Goal: Information Seeking & Learning: Check status

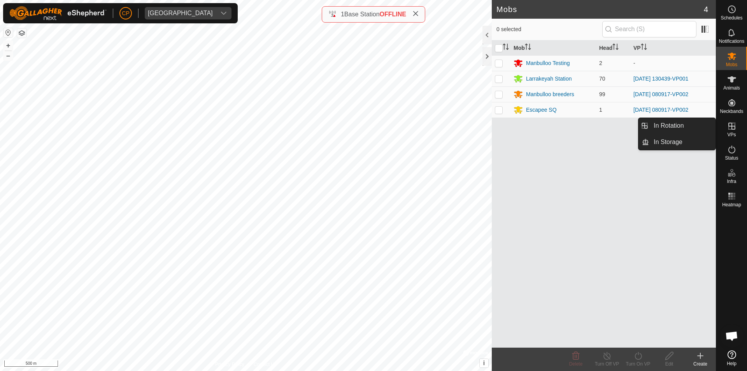
click at [733, 131] on es-virtualpaddocks-svg-icon at bounding box center [732, 126] width 14 height 12
click at [687, 127] on link "In Rotation" at bounding box center [682, 126] width 67 height 16
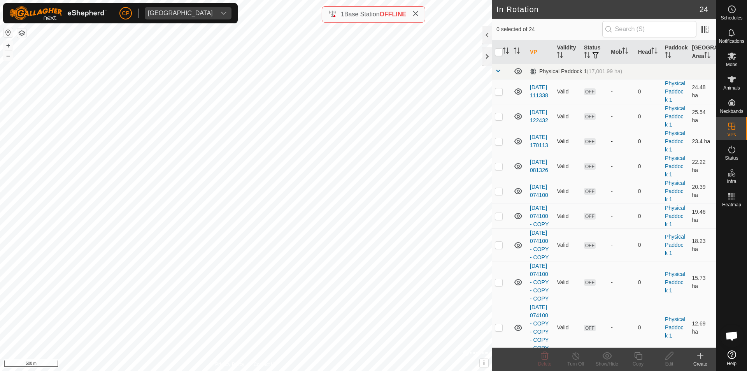
checkbox input "true"
click at [637, 357] on icon at bounding box center [638, 355] width 10 height 9
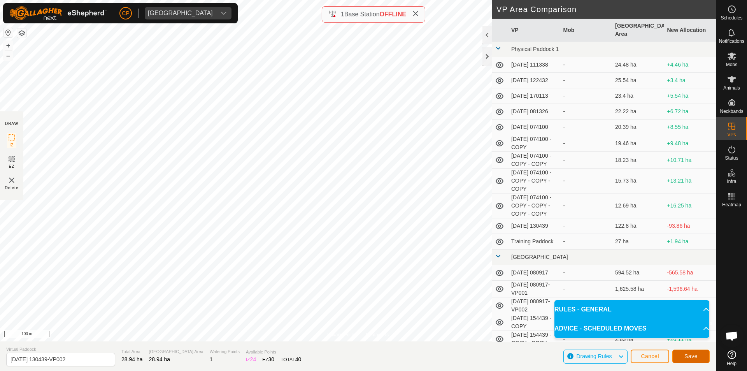
click at [690, 357] on span "Save" at bounding box center [690, 356] width 13 height 6
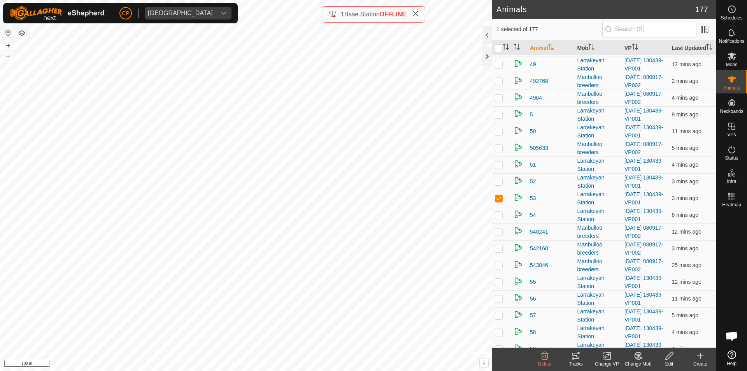
scroll to position [1439, 0]
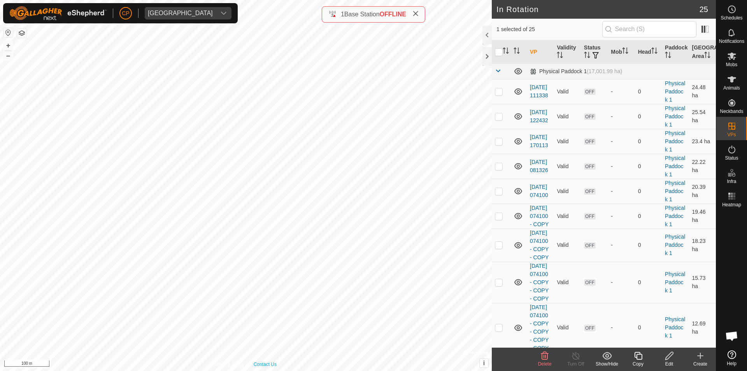
checkbox input "true"
checkbox input "false"
checkbox input "true"
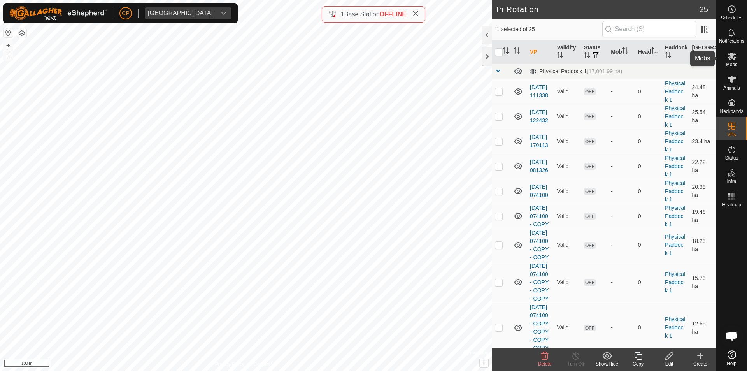
click at [732, 59] on icon at bounding box center [731, 55] width 9 height 9
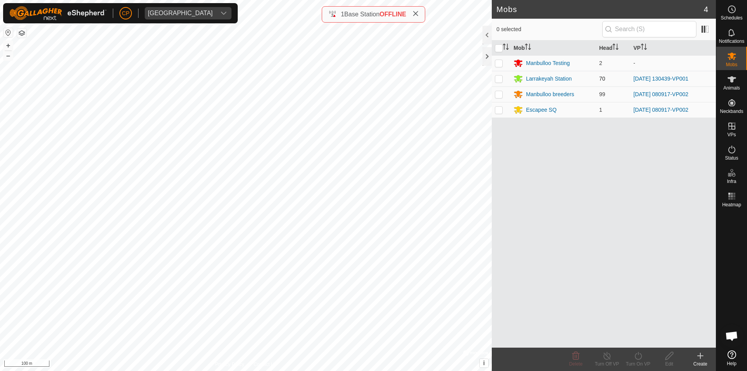
click at [498, 78] on p-checkbox at bounding box center [499, 78] width 8 height 6
checkbox input "true"
click at [636, 359] on icon at bounding box center [638, 355] width 10 height 9
click at [633, 340] on link "Now" at bounding box center [661, 339] width 77 height 16
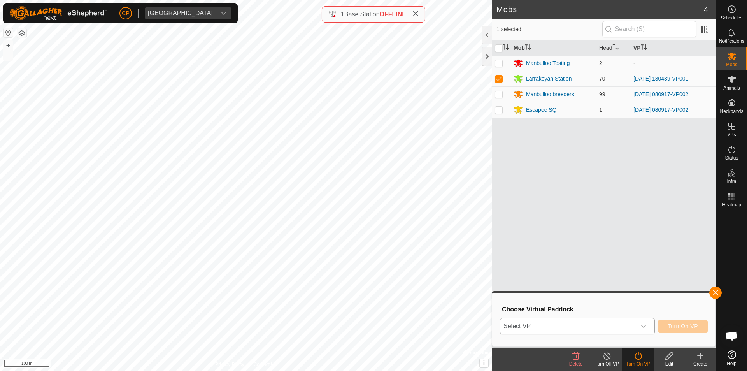
click at [558, 330] on span "Select VP" at bounding box center [567, 326] width 135 height 16
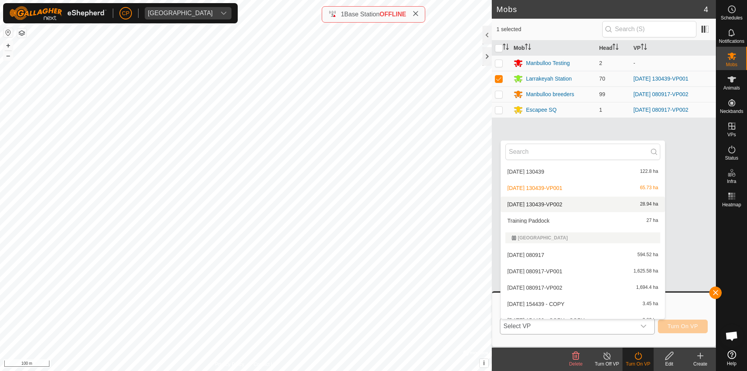
scroll to position [125, 0]
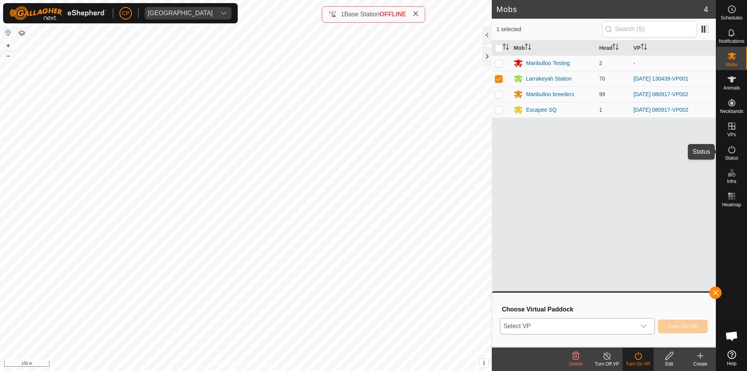
click at [729, 152] on icon at bounding box center [731, 149] width 7 height 8
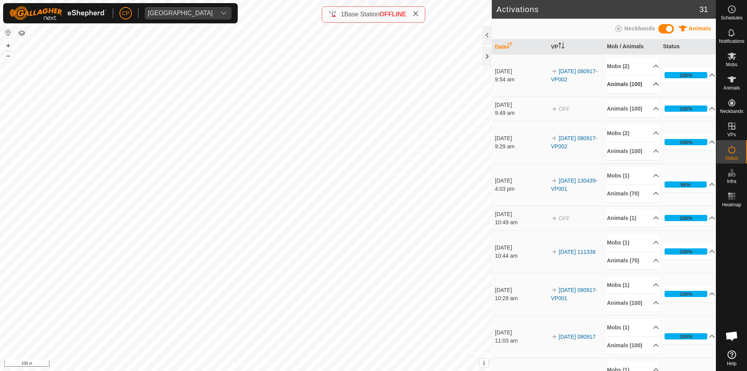
click at [645, 88] on p-accordion-header "Animals (100)" at bounding box center [633, 84] width 52 height 18
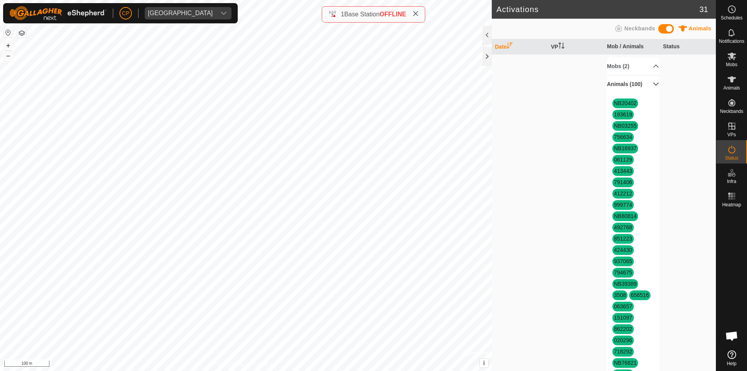
click at [647, 89] on p-accordion-header "Animals (100)" at bounding box center [633, 84] width 52 height 18
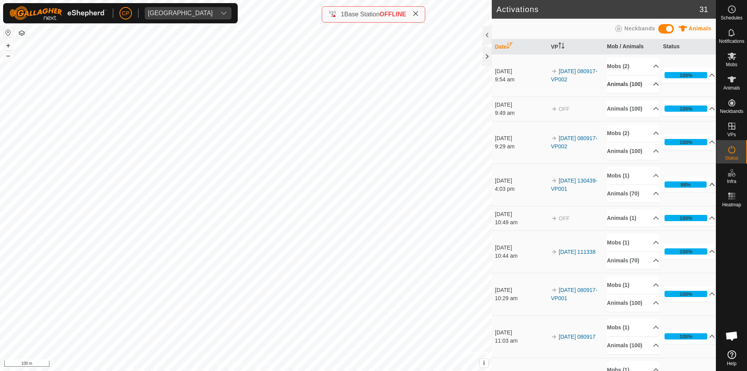
click at [701, 192] on p-accordion-header "98%" at bounding box center [689, 185] width 52 height 16
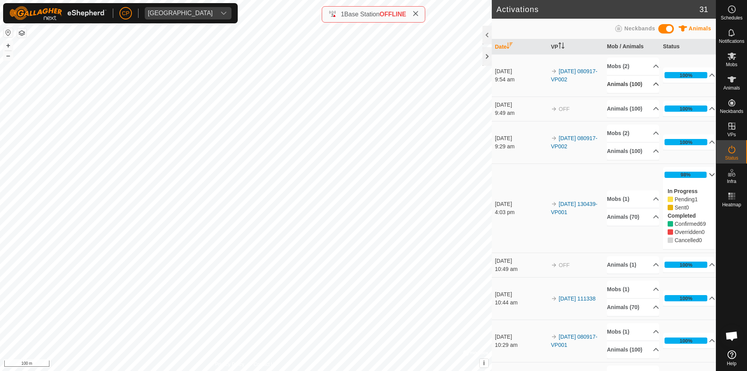
click at [702, 182] on p-accordion-header "98%" at bounding box center [689, 175] width 52 height 16
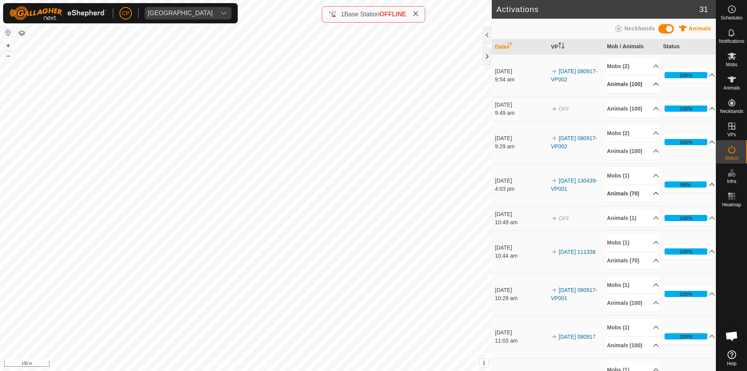
click at [631, 202] on p-accordion-header "Animals (70)" at bounding box center [633, 194] width 52 height 18
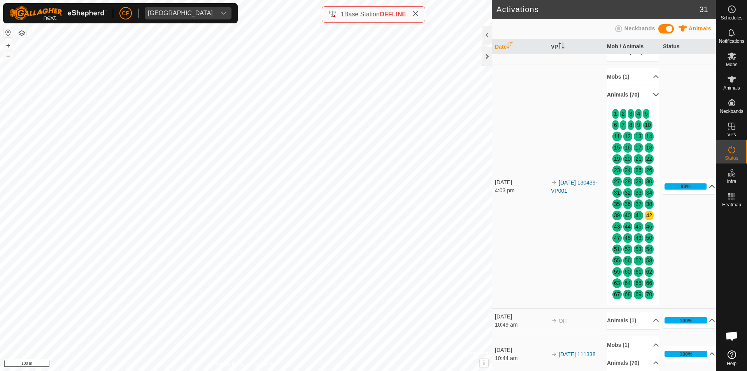
scroll to position [117, 0]
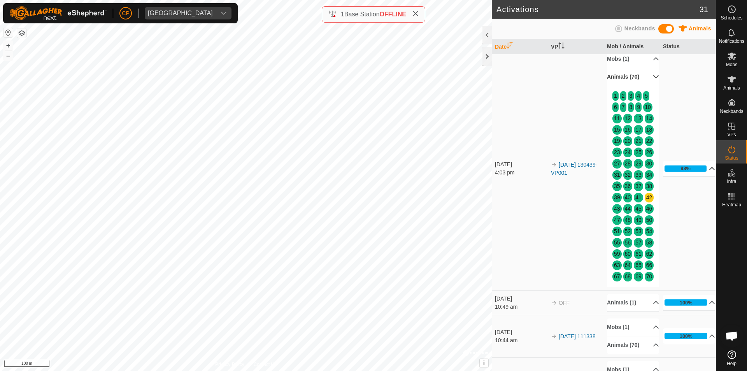
click at [645, 86] on p-accordion-header "Animals (70)" at bounding box center [633, 77] width 52 height 18
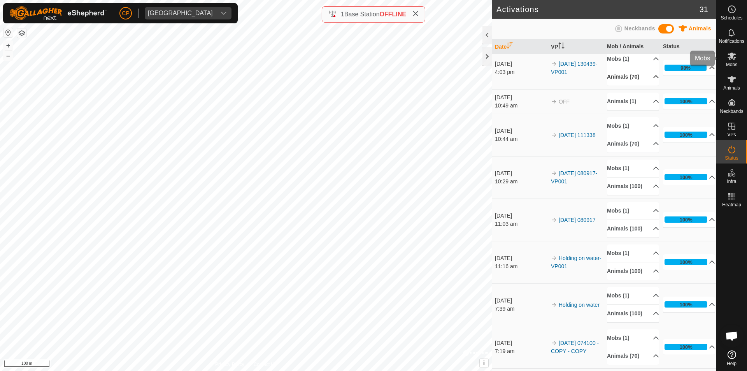
click at [730, 59] on icon at bounding box center [731, 56] width 9 height 7
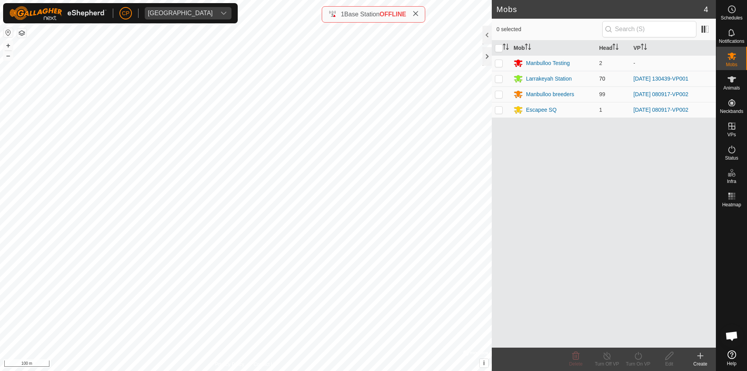
click at [499, 79] on p-checkbox at bounding box center [499, 78] width 8 height 6
checkbox input "true"
click at [607, 359] on icon at bounding box center [607, 355] width 10 height 9
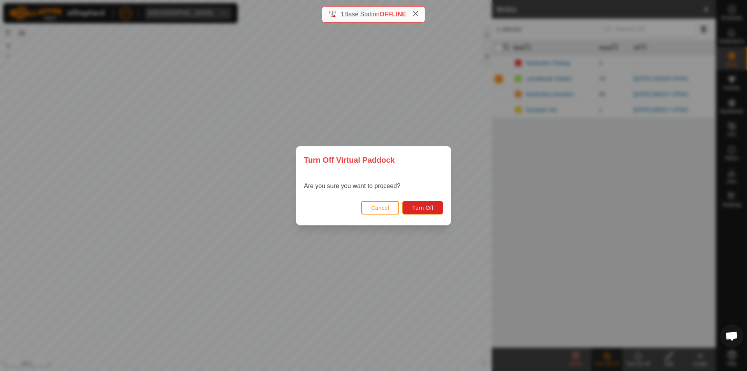
click at [372, 209] on span "Cancel" at bounding box center [380, 208] width 18 height 6
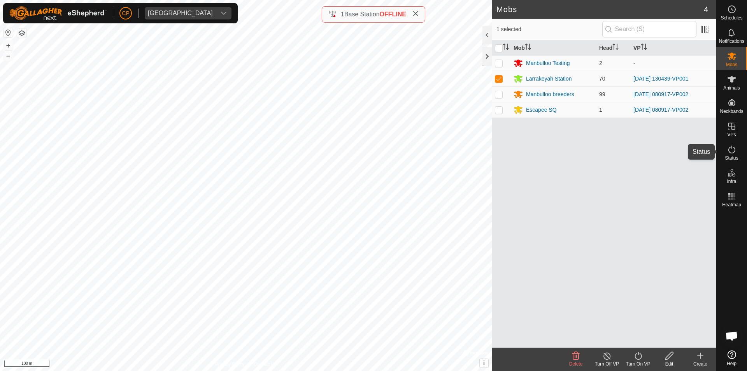
click at [733, 157] on span "Status" at bounding box center [731, 158] width 13 height 5
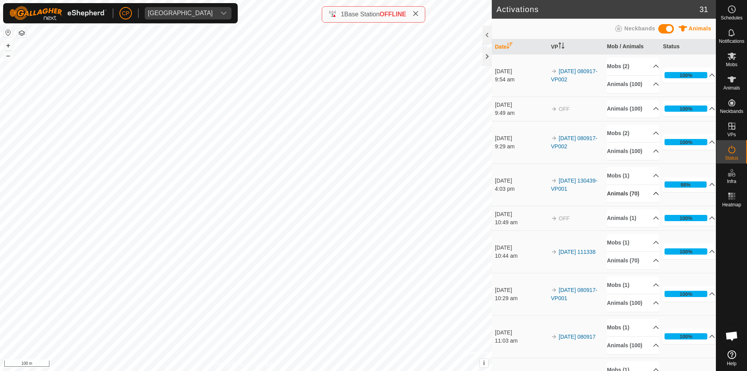
click at [644, 202] on p-accordion-header "Animals (70)" at bounding box center [633, 194] width 52 height 18
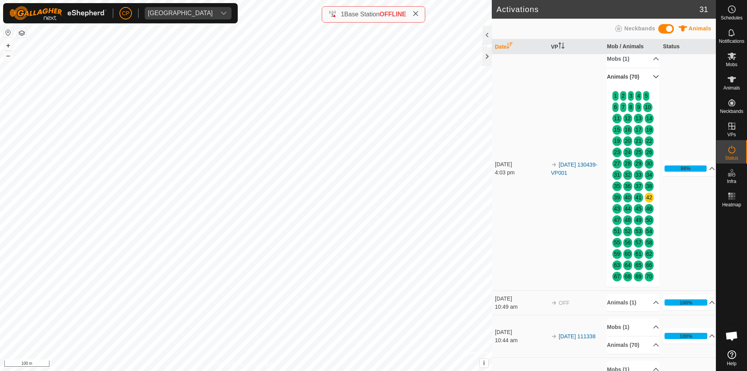
scroll to position [156, 0]
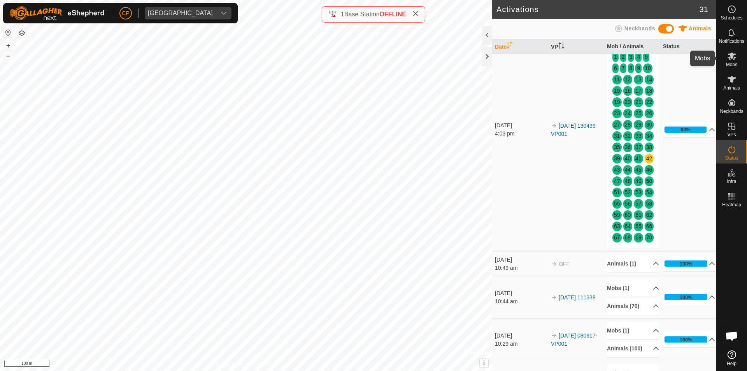
click at [730, 54] on icon at bounding box center [731, 56] width 9 height 7
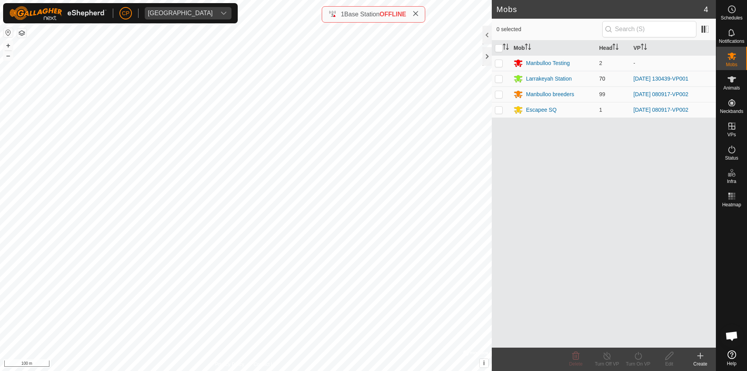
click at [498, 77] on p-checkbox at bounding box center [499, 78] width 8 height 6
checkbox input "true"
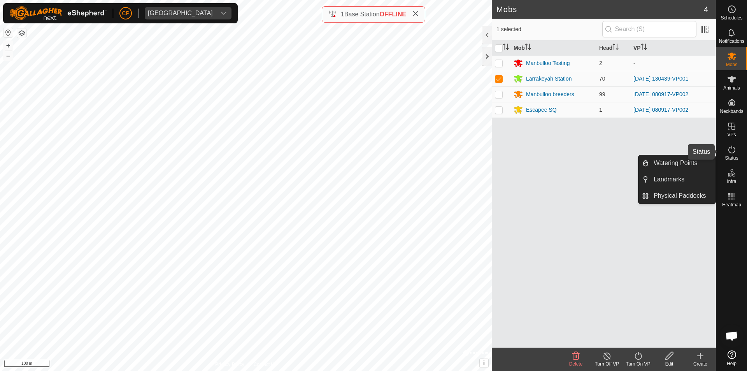
click at [736, 160] on span "Status" at bounding box center [731, 158] width 13 height 5
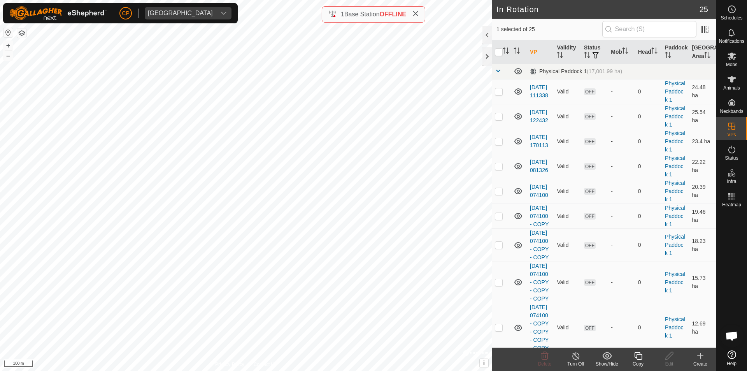
checkbox input "false"
checkbox input "true"
click at [738, 59] on es-mob-svg-icon at bounding box center [732, 56] width 14 height 12
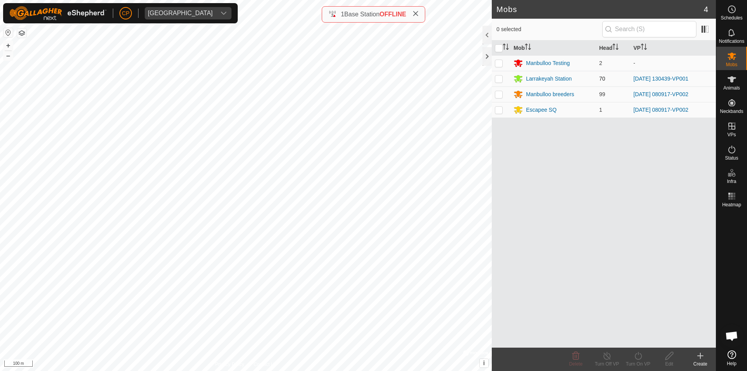
click at [499, 80] on p-checkbox at bounding box center [499, 78] width 8 height 6
click at [639, 362] on div "Turn On VP" at bounding box center [637, 363] width 31 height 7
click at [499, 80] on p-checkbox at bounding box center [499, 78] width 8 height 6
checkbox input "false"
click at [501, 96] on p-checkbox at bounding box center [499, 94] width 8 height 6
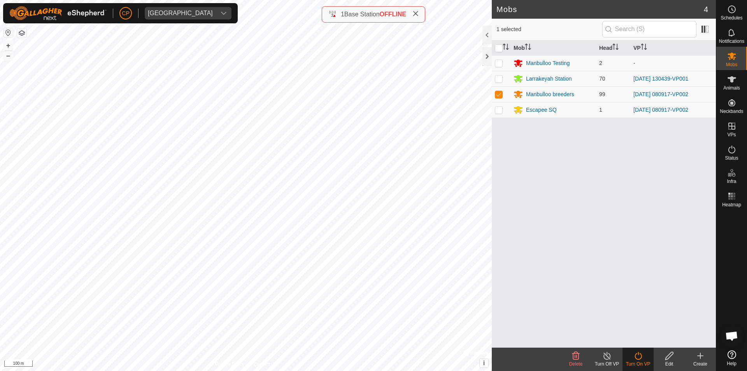
checkbox input "true"
click at [500, 110] on p-checkbox at bounding box center [499, 110] width 8 height 6
checkbox input "true"
click at [607, 359] on icon at bounding box center [607, 355] width 10 height 9
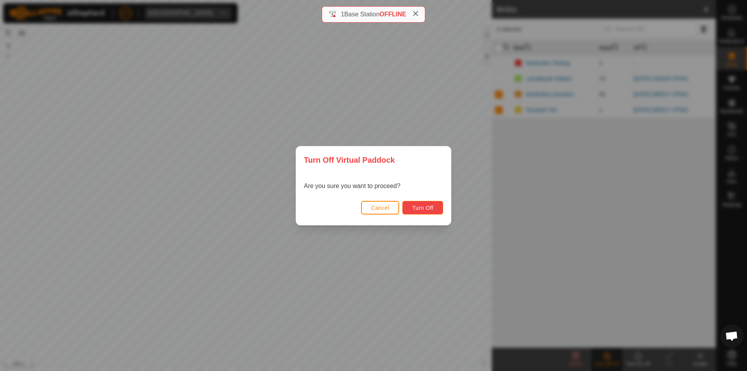
click at [425, 208] on span "Turn Off" at bounding box center [422, 208] width 21 height 6
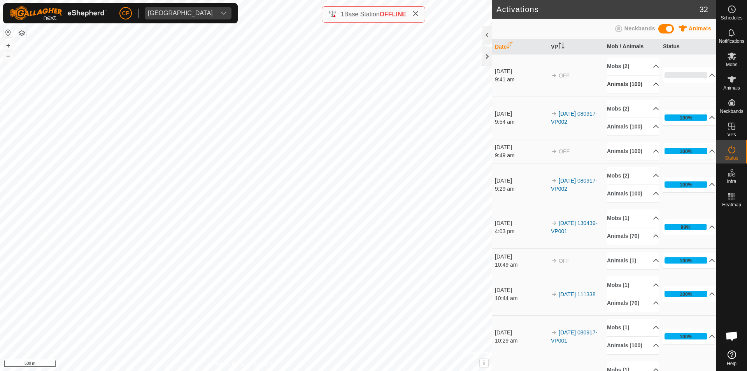
click at [647, 89] on p-accordion-header "Animals (100)" at bounding box center [633, 84] width 52 height 18
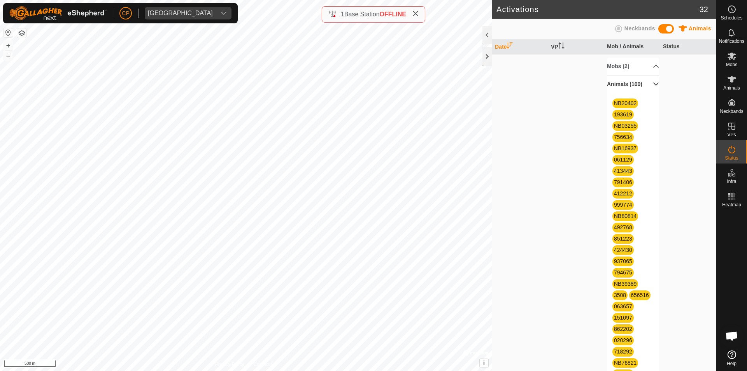
click at [647, 89] on p-accordion-header "Animals (100)" at bounding box center [633, 84] width 52 height 18
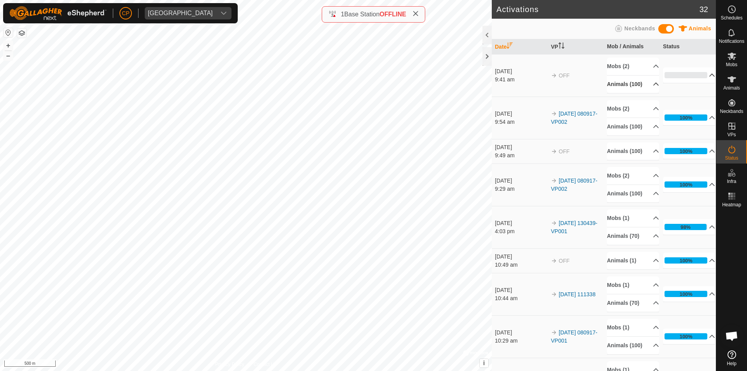
click at [702, 83] on p-accordion-header "0%" at bounding box center [689, 75] width 52 height 16
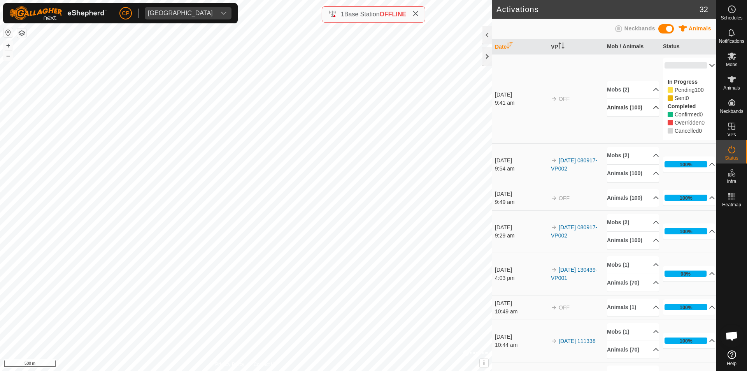
click at [648, 108] on p-accordion-header "Animals (100)" at bounding box center [633, 108] width 52 height 18
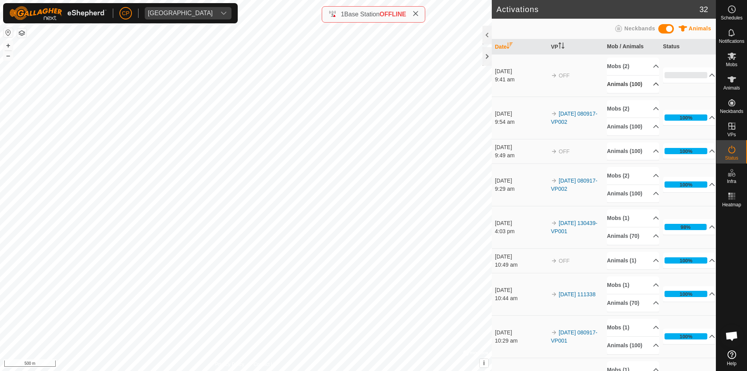
click at [646, 88] on p-accordion-header "Animals (100)" at bounding box center [633, 84] width 52 height 18
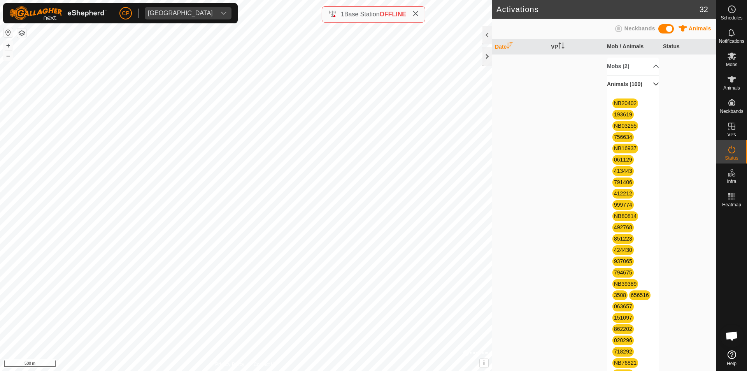
click at [646, 88] on p-accordion-header "Animals (100)" at bounding box center [633, 84] width 52 height 18
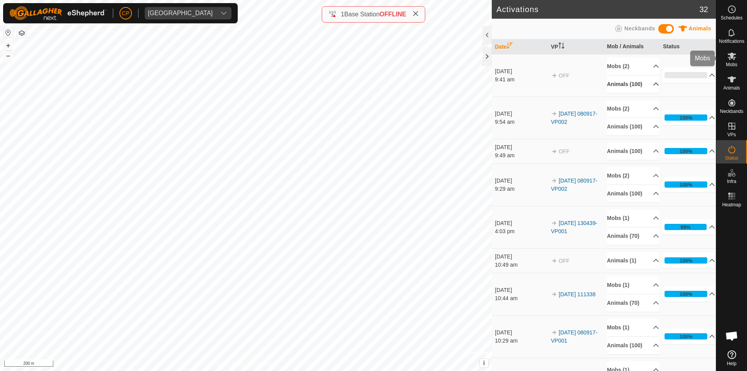
click at [731, 63] on span "Mobs" at bounding box center [731, 64] width 11 height 5
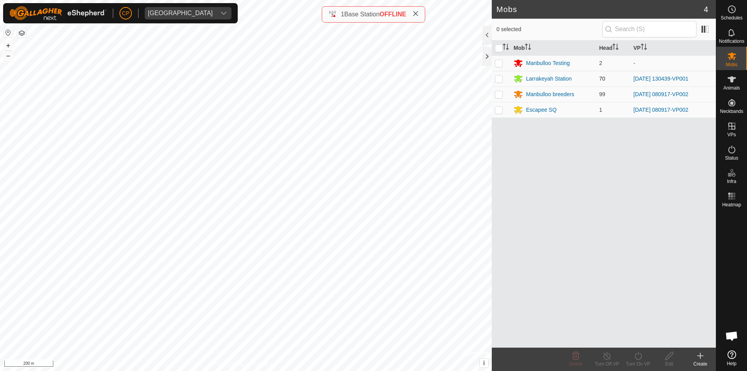
click at [497, 80] on p-checkbox at bounding box center [499, 78] width 8 height 6
checkbox input "true"
click at [637, 361] on div "Turn On VP" at bounding box center [637, 363] width 31 height 7
click at [636, 337] on link "Now" at bounding box center [661, 339] width 77 height 16
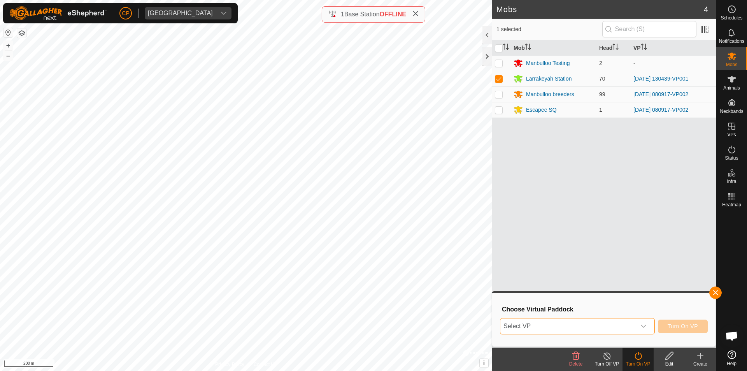
click at [589, 328] on span "Select VP" at bounding box center [567, 326] width 135 height 16
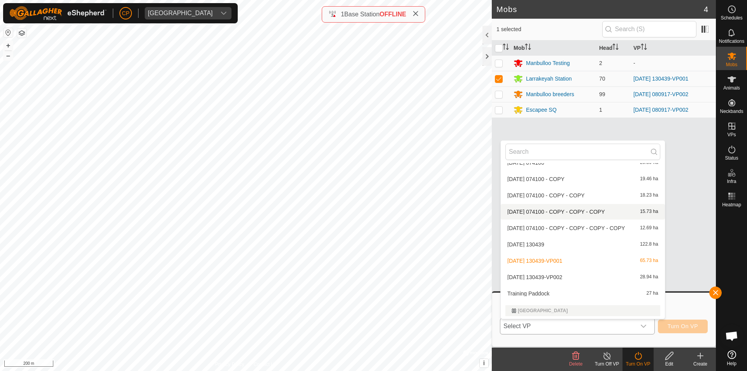
scroll to position [125, 0]
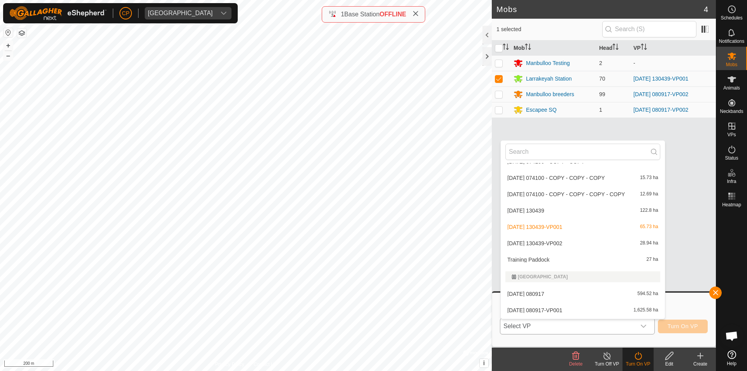
click at [532, 226] on li "2025-08-18 130439-VP001 65.73 ha" at bounding box center [583, 227] width 164 height 16
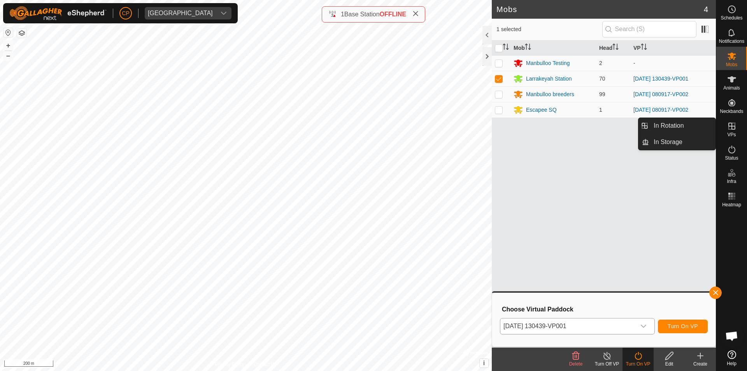
click at [732, 130] on icon at bounding box center [731, 125] width 9 height 9
click at [661, 124] on link "In Rotation" at bounding box center [682, 126] width 67 height 16
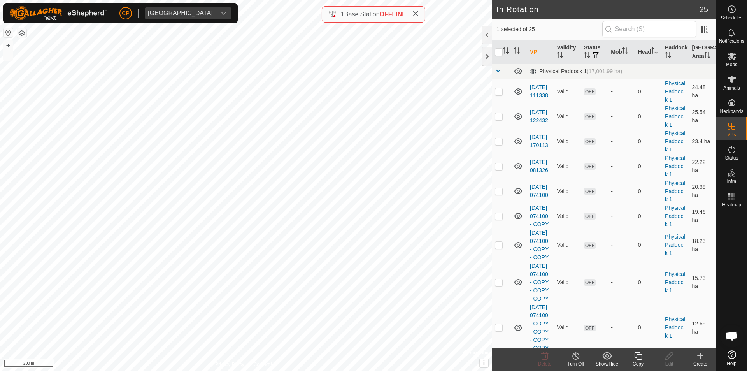
click at [697, 361] on div "Create" at bounding box center [700, 363] width 31 height 7
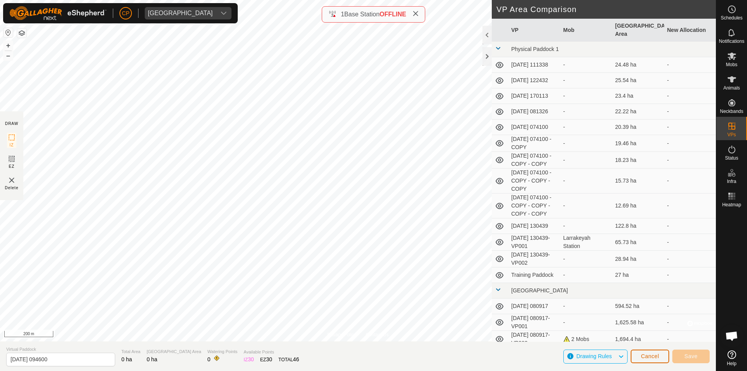
click at [643, 357] on span "Cancel" at bounding box center [650, 356] width 18 height 6
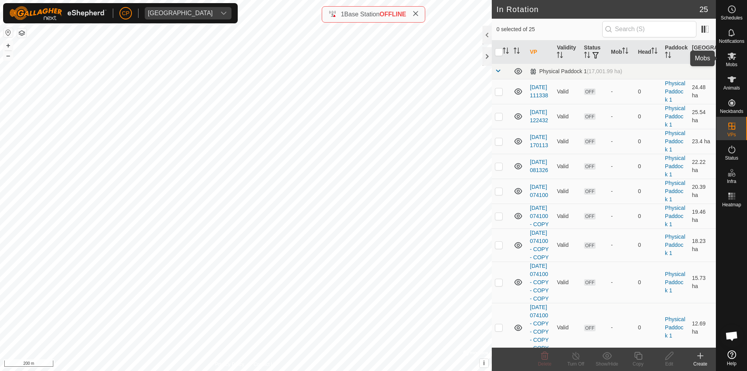
click at [730, 59] on icon at bounding box center [731, 56] width 9 height 7
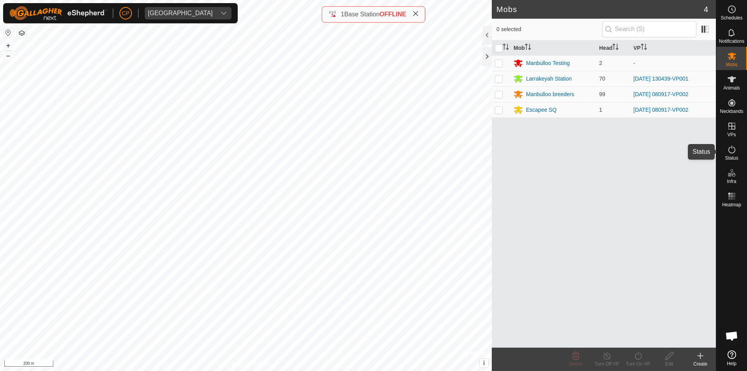
click at [731, 154] on es-activation-svg-icon at bounding box center [732, 149] width 14 height 12
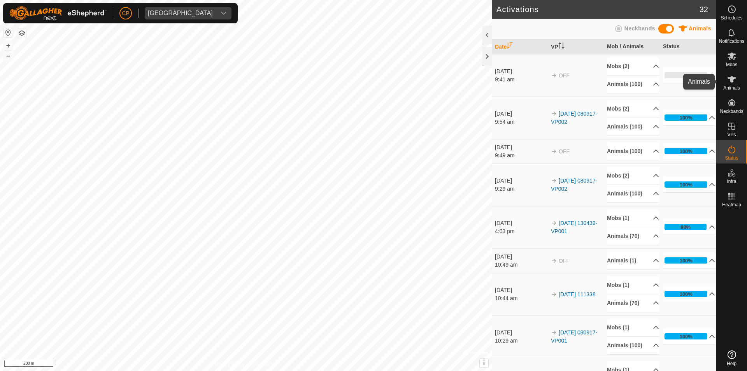
click at [732, 86] on span "Animals" at bounding box center [731, 88] width 17 height 5
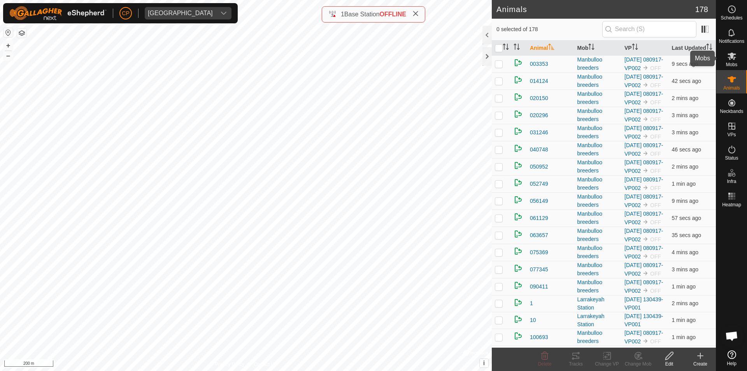
click at [730, 63] on span "Mobs" at bounding box center [731, 64] width 11 height 5
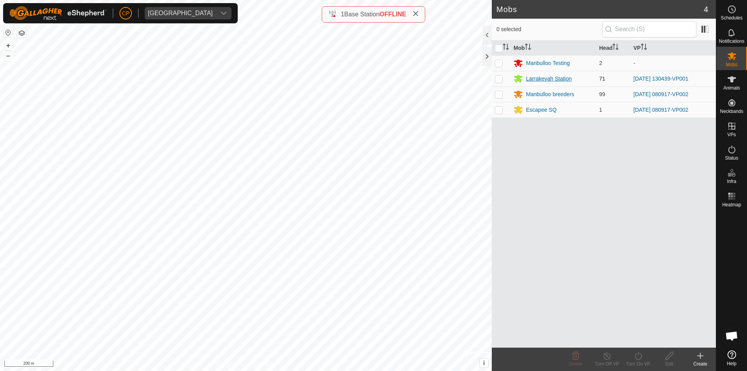
click at [532, 77] on div "Larrakeyah Station" at bounding box center [549, 79] width 46 height 8
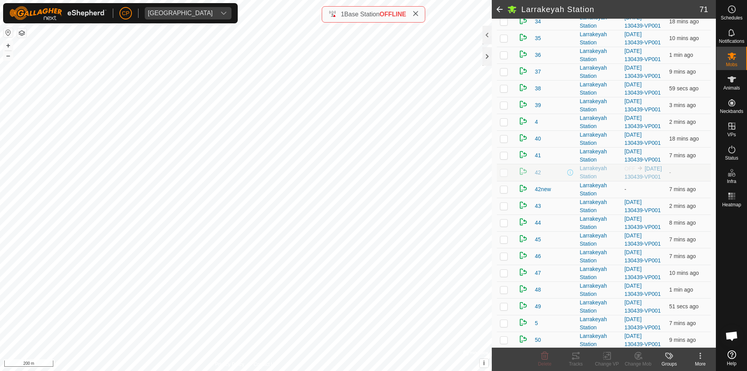
scroll to position [583, 0]
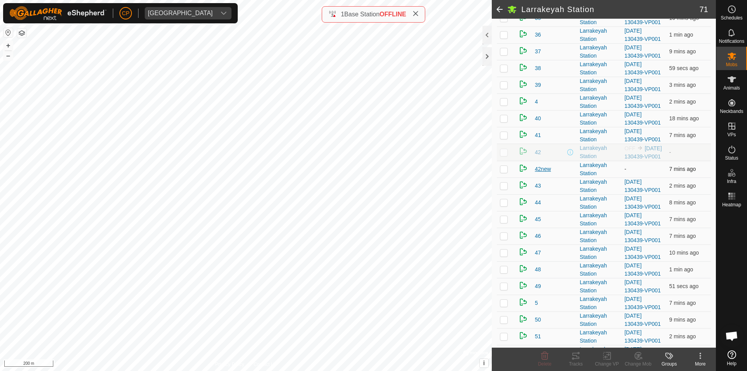
click at [540, 173] on span "42new" at bounding box center [543, 169] width 16 height 8
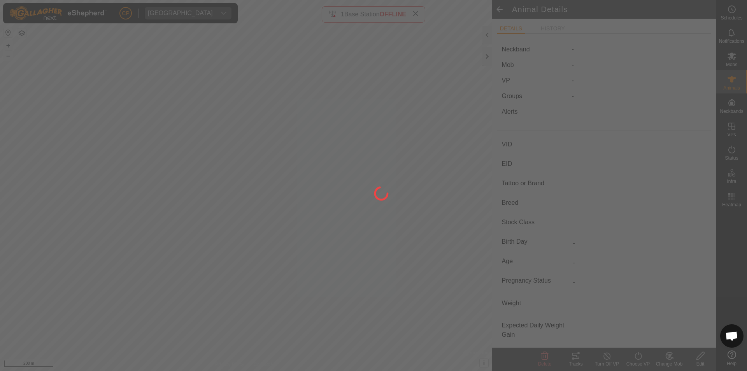
type input "42new"
type input "-"
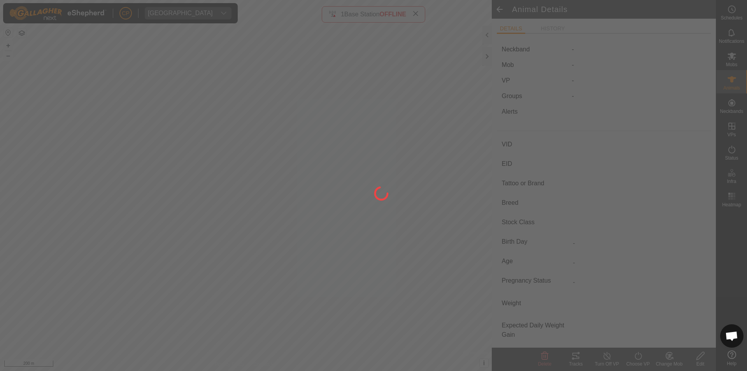
type input "0 kg"
type input "-"
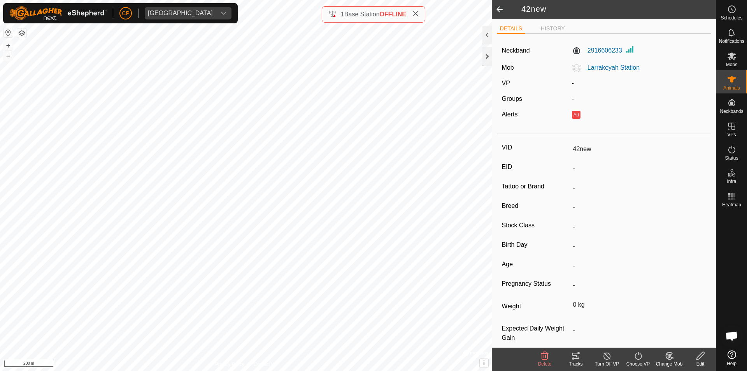
click at [499, 7] on span at bounding box center [500, 9] width 16 height 19
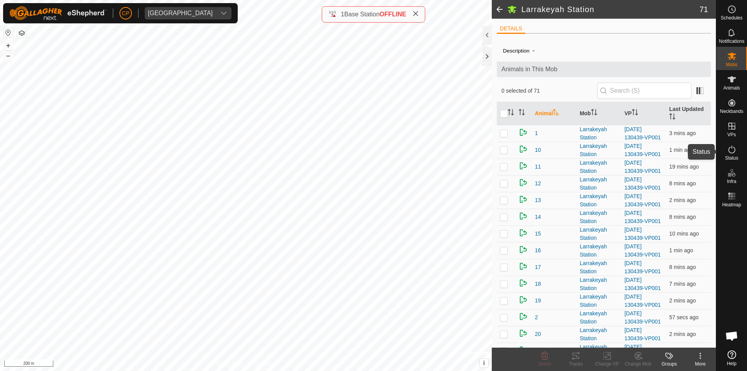
click at [732, 154] on es-activation-svg-icon at bounding box center [732, 149] width 14 height 12
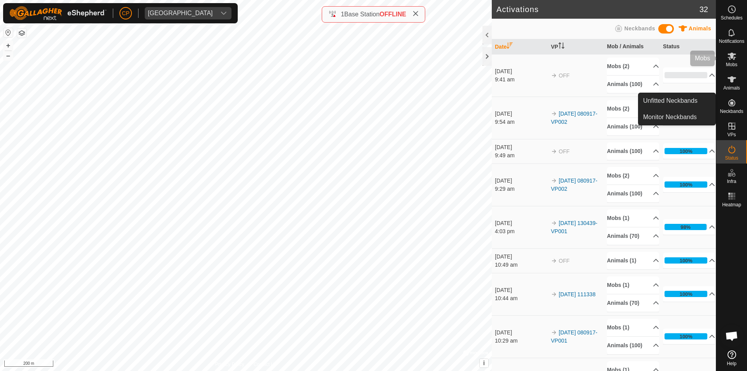
click at [731, 62] on span "Mobs" at bounding box center [731, 64] width 11 height 5
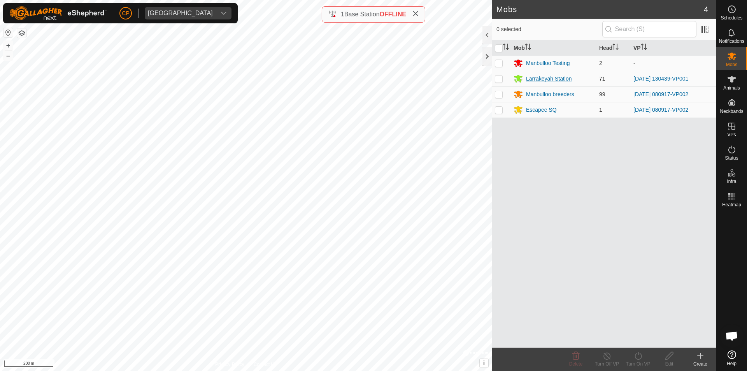
click at [545, 79] on div "Larrakeyah Station" at bounding box center [549, 79] width 46 height 8
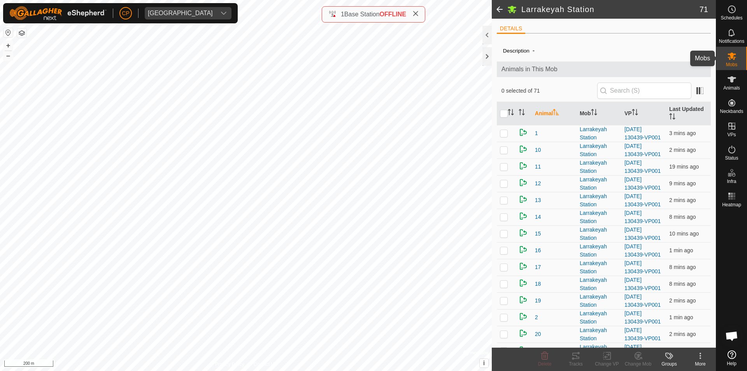
click at [730, 61] on es-mob-svg-icon at bounding box center [732, 56] width 14 height 12
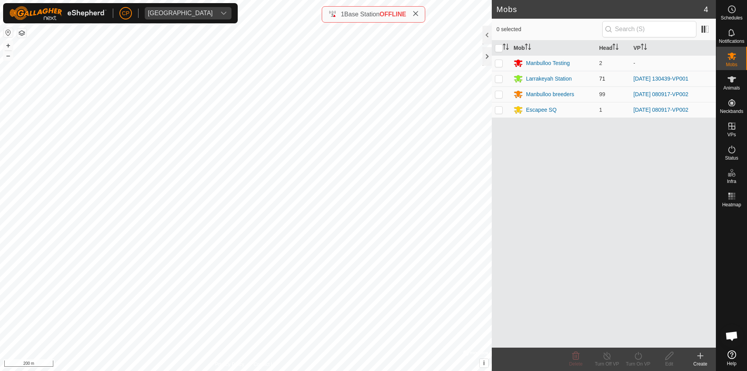
click at [498, 79] on p-checkbox at bounding box center [499, 78] width 8 height 6
click at [498, 77] on p-checkbox at bounding box center [499, 78] width 8 height 6
checkbox input "false"
click at [729, 149] on icon at bounding box center [731, 149] width 9 height 9
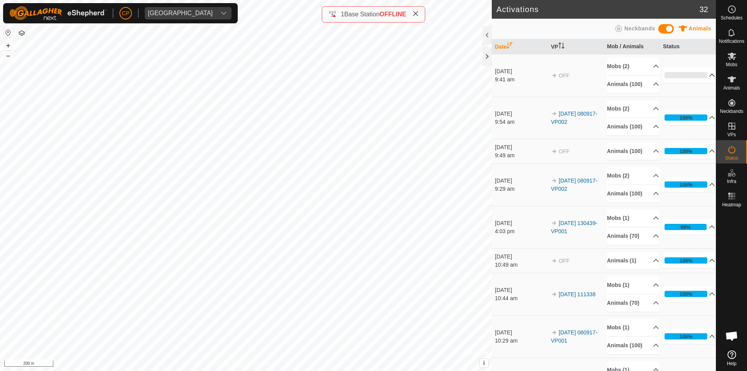
click at [700, 80] on p-accordion-header "0%" at bounding box center [689, 75] width 52 height 16
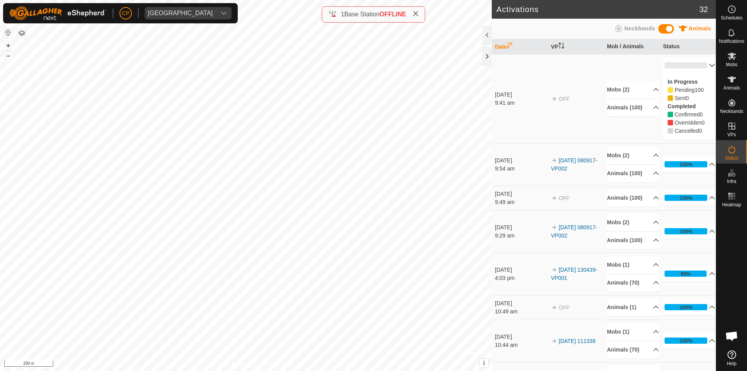
click at [700, 62] on p-accordion-header "0%" at bounding box center [689, 66] width 52 height 16
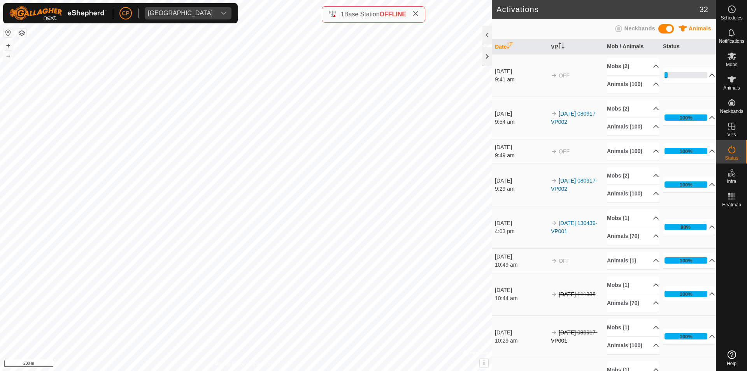
click at [674, 79] on p-accordion-header "7%" at bounding box center [689, 75] width 52 height 16
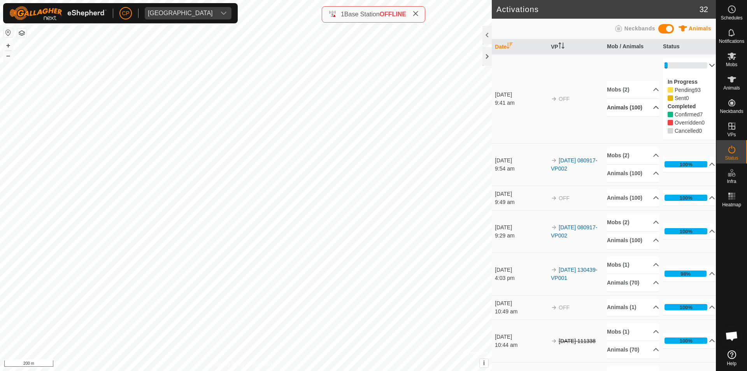
click at [621, 103] on p-accordion-header "Animals (100)" at bounding box center [633, 108] width 52 height 18
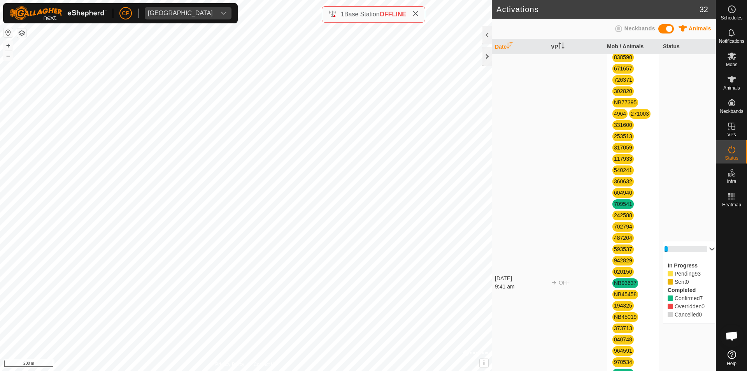
scroll to position [350, 0]
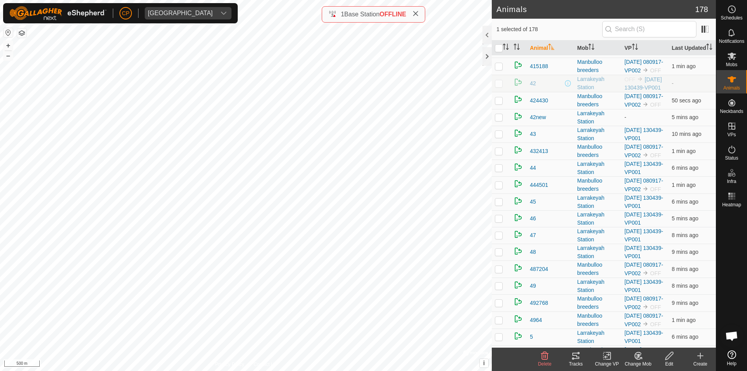
scroll to position [1245, 0]
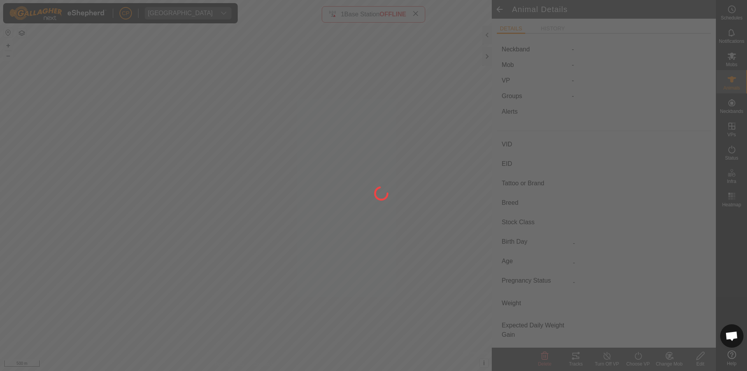
type input "373713"
type input "-"
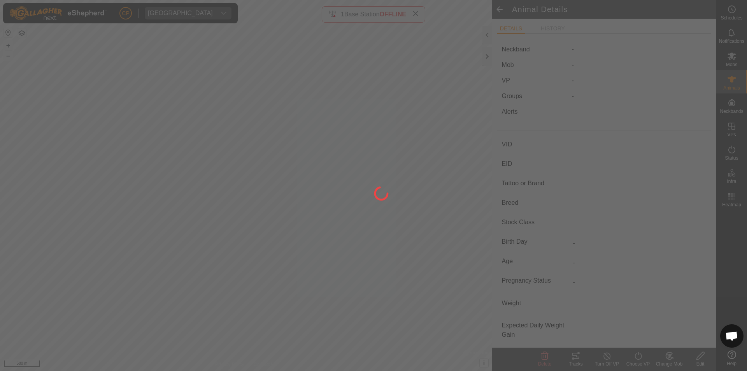
type input "Pregnant"
type input "-1 kg"
type input "-"
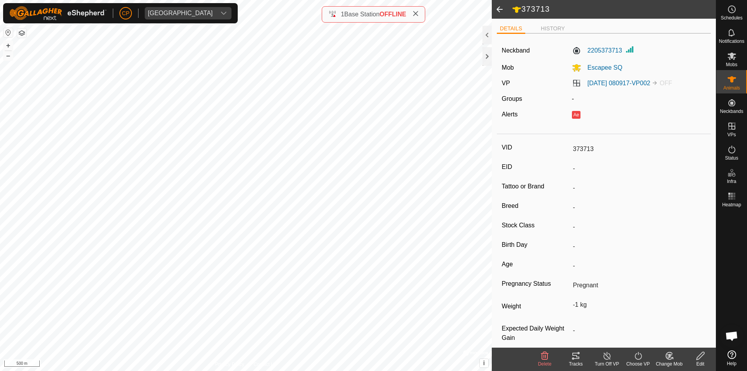
click at [572, 360] on icon at bounding box center [575, 355] width 9 height 9
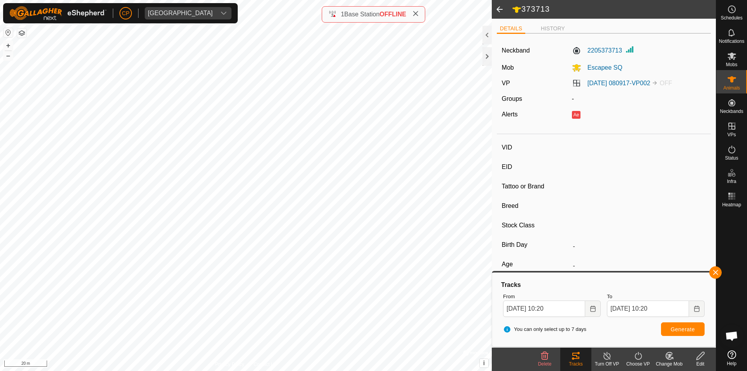
type input "NB45458"
type input "-"
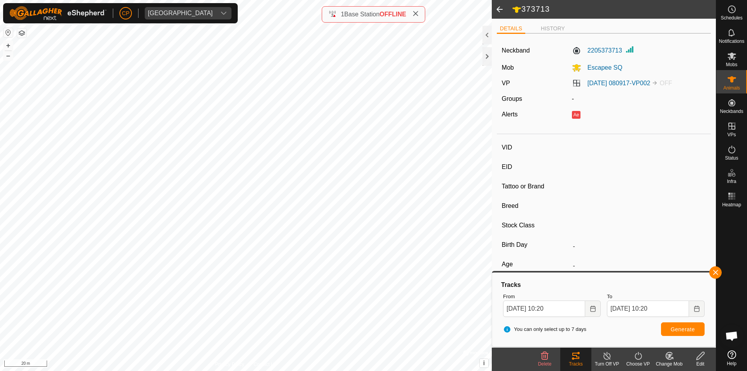
type input "-"
click at [579, 361] on div "Tracks" at bounding box center [575, 363] width 31 height 7
click at [497, 9] on span at bounding box center [500, 9] width 16 height 19
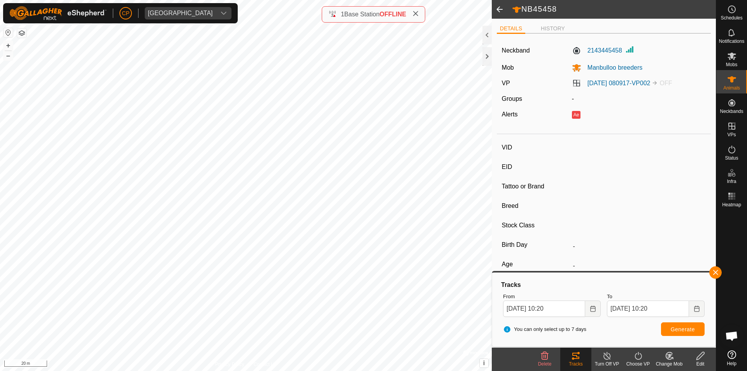
type input "373713"
type input "-"
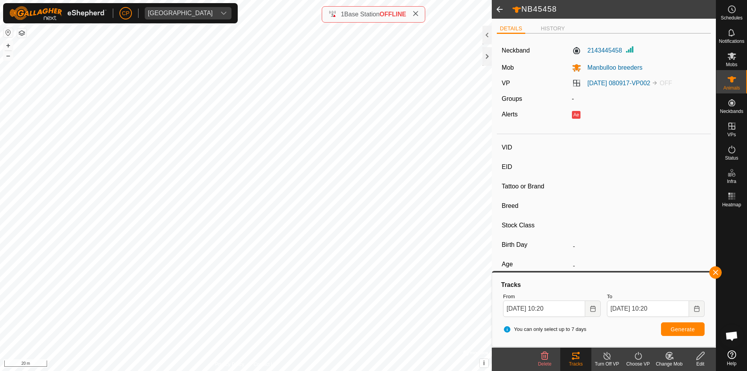
type input "Pregnant"
type input "-1 kg"
type input "-"
click at [497, 9] on span at bounding box center [500, 9] width 16 height 19
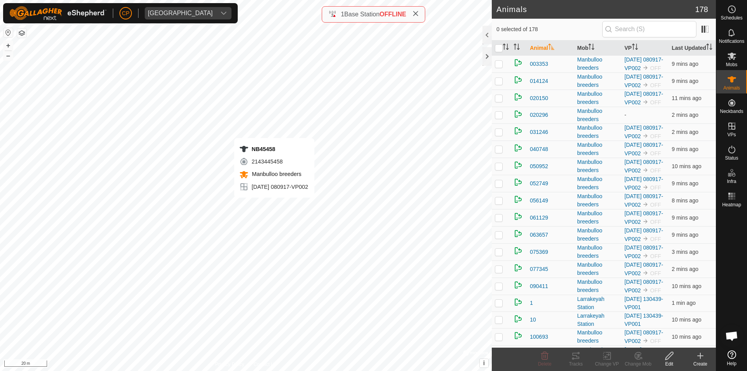
checkbox input "true"
click at [579, 361] on div "Tracks" at bounding box center [575, 363] width 31 height 7
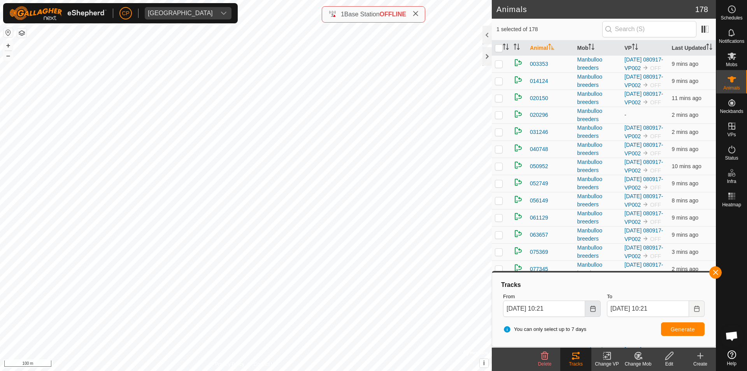
click at [595, 310] on icon "Choose Date" at bounding box center [592, 308] width 5 height 6
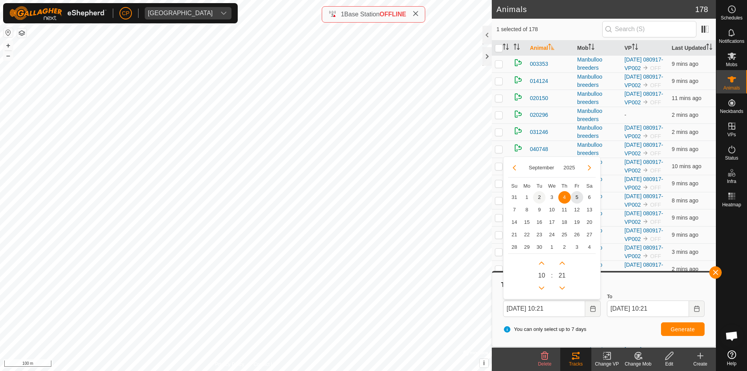
click at [538, 197] on span "2" at bounding box center [539, 197] width 12 height 12
type input "02 Sep, 2025 10:21"
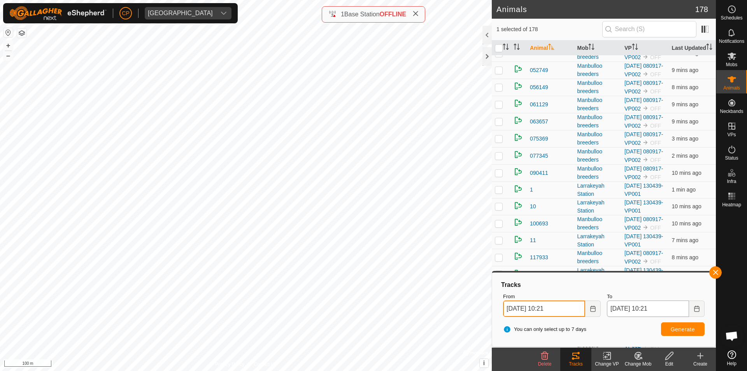
scroll to position [117, 0]
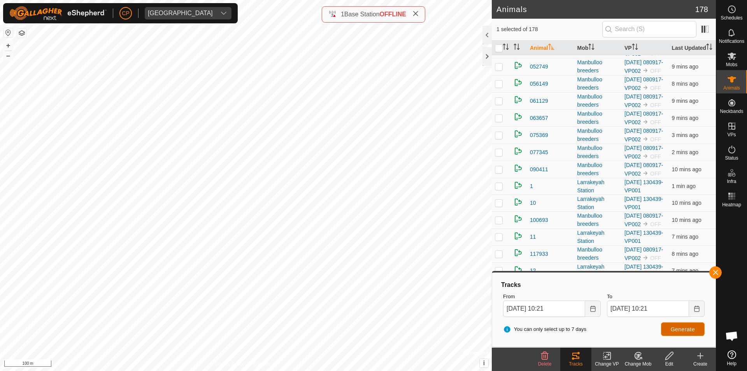
click at [683, 329] on span "Generate" at bounding box center [683, 329] width 24 height 6
click at [734, 78] on icon at bounding box center [731, 79] width 9 height 6
click at [733, 61] on es-mob-svg-icon at bounding box center [732, 56] width 14 height 12
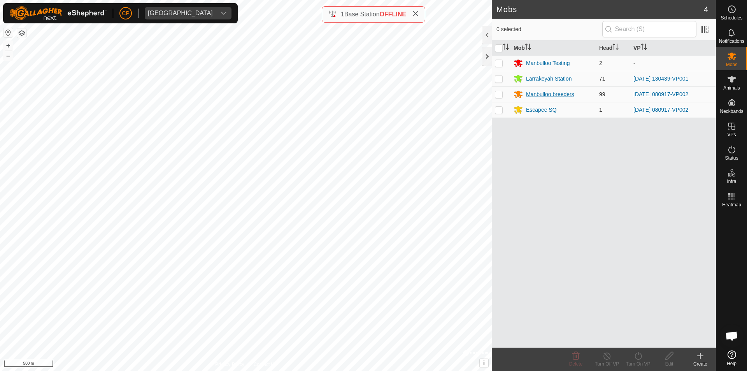
click at [540, 96] on div "Manbulloo breeders" at bounding box center [550, 94] width 48 height 8
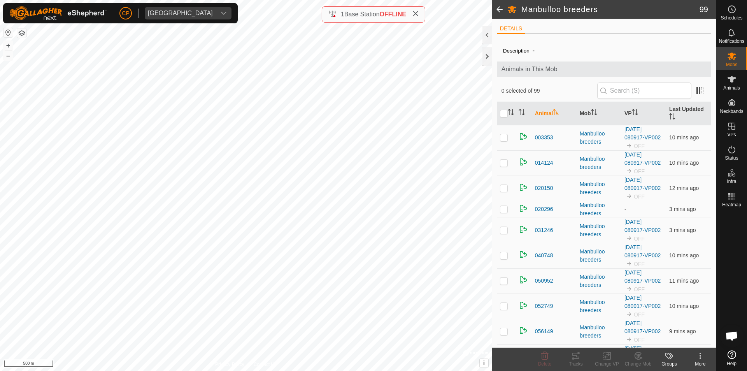
click at [699, 362] on div "More" at bounding box center [700, 363] width 31 height 7
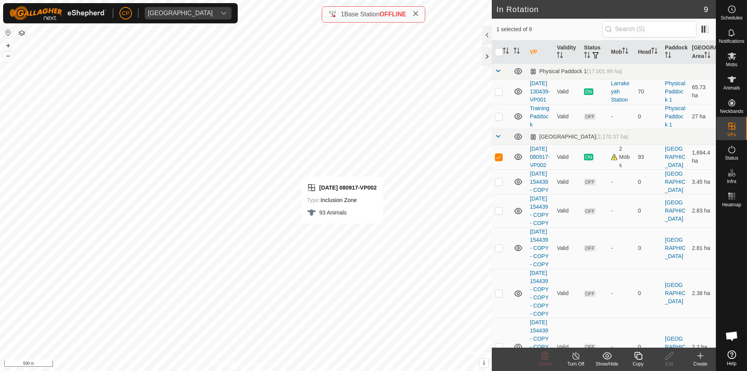
checkbox input "false"
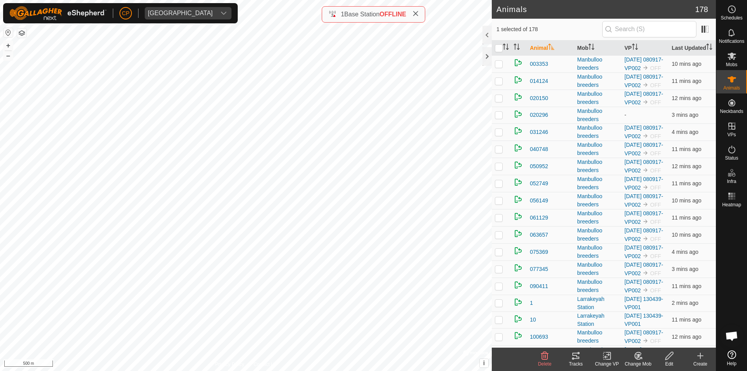
click at [575, 360] on div "Tracks" at bounding box center [575, 363] width 31 height 7
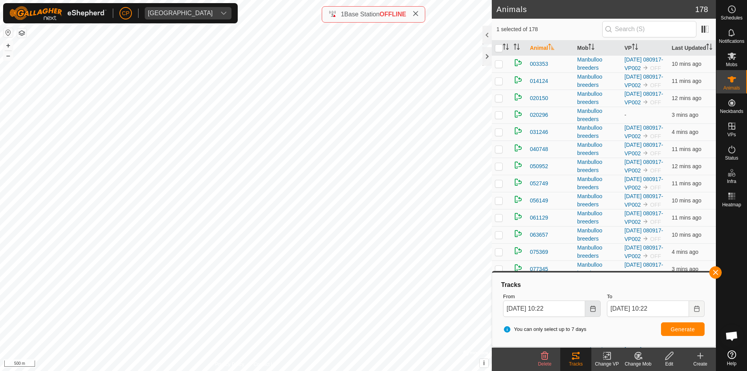
click at [592, 312] on button "Choose Date" at bounding box center [593, 308] width 16 height 16
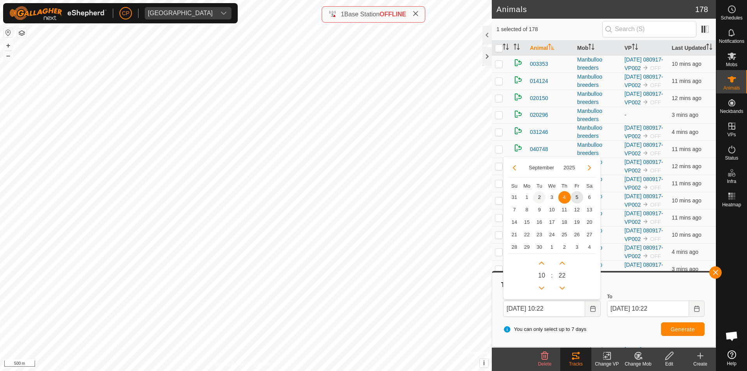
click at [541, 196] on span "2" at bounding box center [539, 197] width 12 height 12
type input "02 Sep, 2025 10:22"
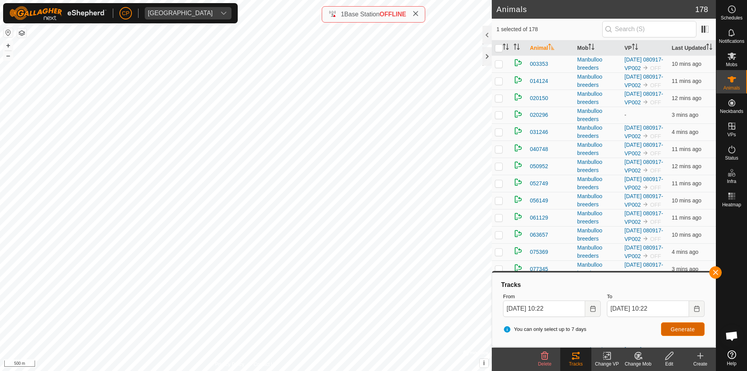
click at [676, 329] on span "Generate" at bounding box center [683, 329] width 24 height 6
click at [731, 81] on icon at bounding box center [731, 79] width 9 height 6
click at [730, 61] on es-mob-svg-icon at bounding box center [732, 56] width 14 height 12
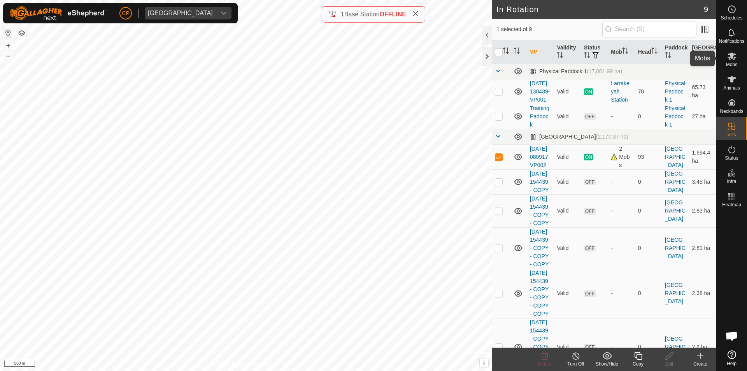
click at [732, 65] on span "Mobs" at bounding box center [731, 64] width 11 height 5
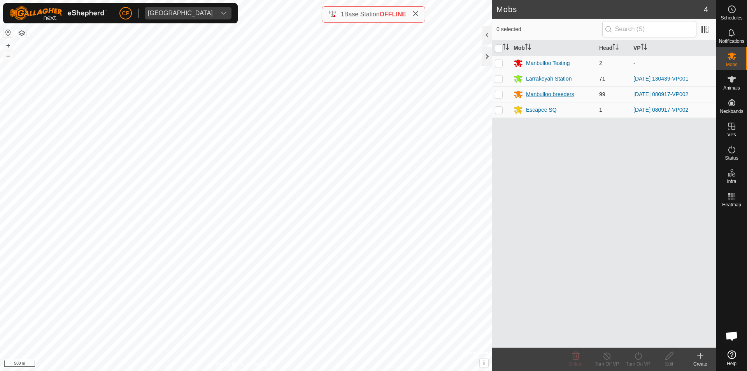
click at [544, 93] on div "Manbulloo breeders" at bounding box center [550, 94] width 48 height 8
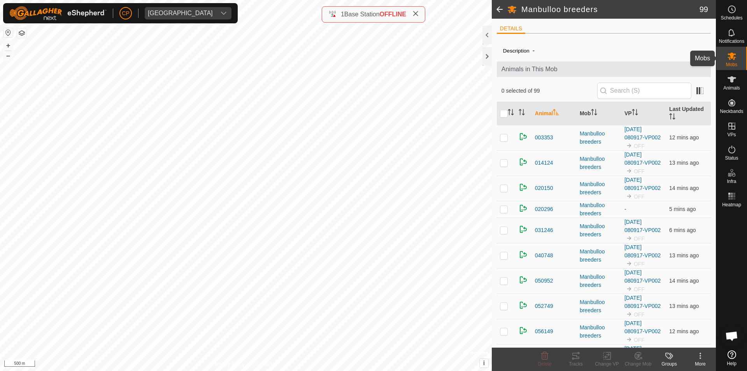
click at [733, 64] on span "Mobs" at bounding box center [731, 64] width 11 height 5
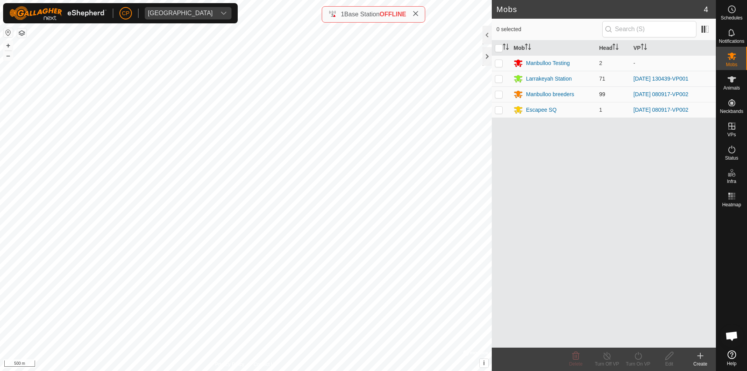
click at [496, 95] on p-checkbox at bounding box center [499, 94] width 8 height 6
click at [497, 94] on p-checkbox at bounding box center [499, 94] width 8 height 6
checkbox input "false"
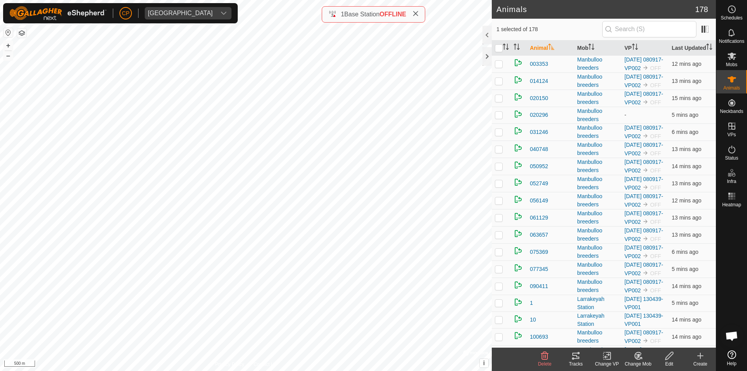
click at [578, 362] on div "Tracks" at bounding box center [575, 363] width 31 height 7
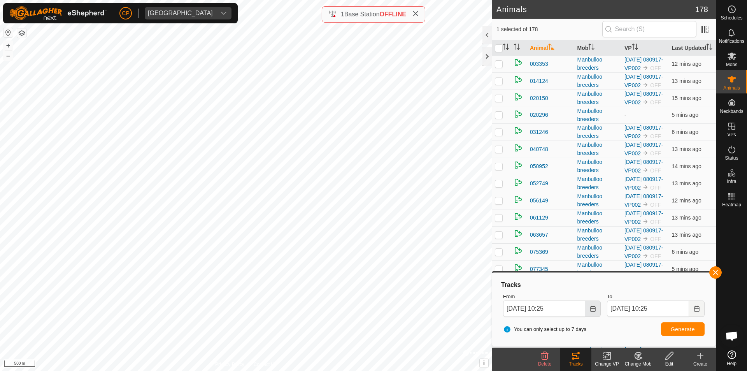
click at [592, 311] on icon "Choose Date" at bounding box center [593, 308] width 6 height 6
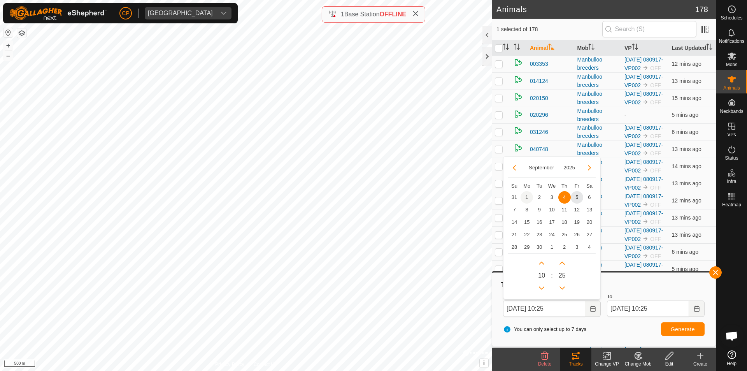
click at [524, 198] on span "1" at bounding box center [526, 197] width 12 height 12
type input "01 Sep, 2025 10:25"
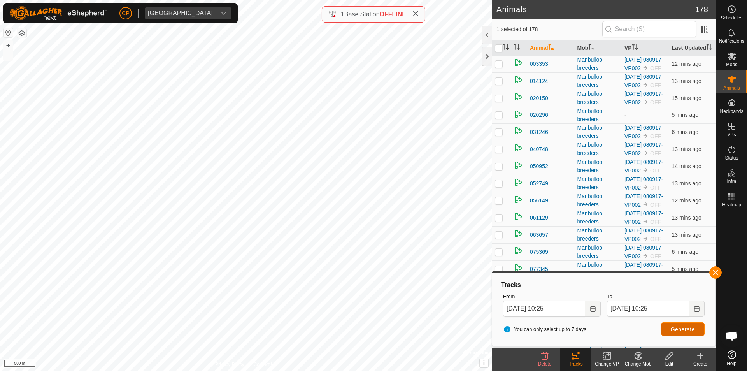
click at [693, 329] on span "Generate" at bounding box center [683, 329] width 24 height 6
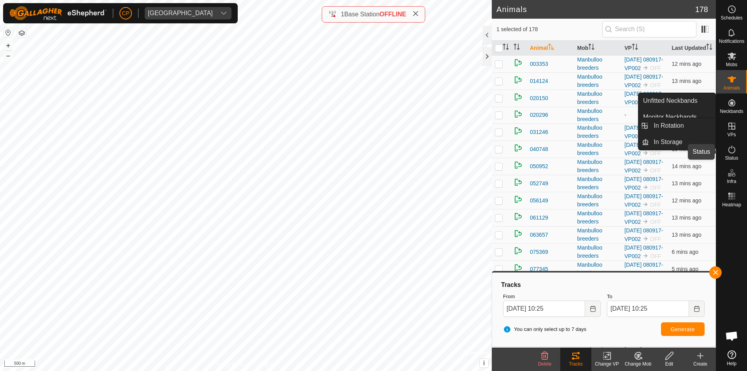
drag, startPoint x: 731, startPoint y: 149, endPoint x: 734, endPoint y: 154, distance: 5.6
click at [731, 149] on icon at bounding box center [731, 149] width 9 height 9
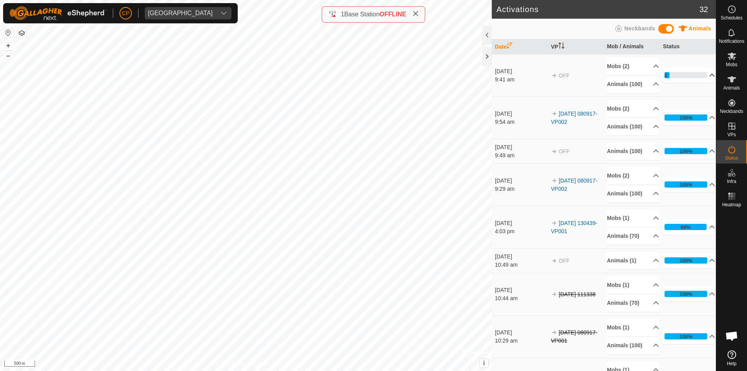
click at [667, 79] on p-accordion-header "12%" at bounding box center [689, 75] width 52 height 16
